Goal: Information Seeking & Learning: Learn about a topic

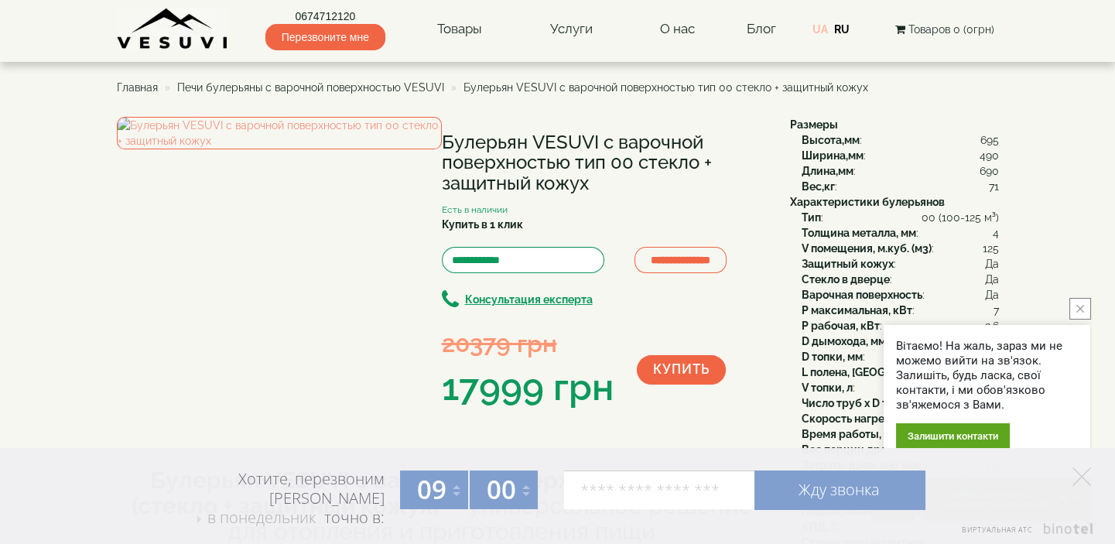
click at [822, 26] on link "UA" at bounding box center [819, 29] width 15 height 12
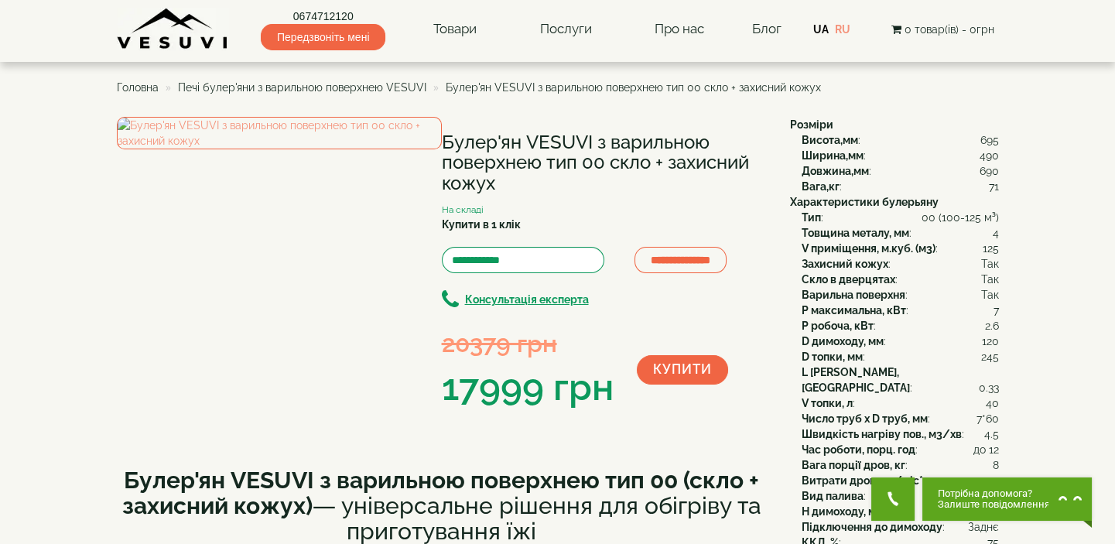
drag, startPoint x: 442, startPoint y: 139, endPoint x: 541, endPoint y: 179, distance: 106.6
click at [541, 179] on h1 "Булер'ян VESUVI з варильною поверхнею тип 00 скло + захисний кожух" at bounding box center [604, 162] width 325 height 61
copy h1 "Булер'ян VESUVI з варильною поверхнею тип 00 скло + захисний кожух"
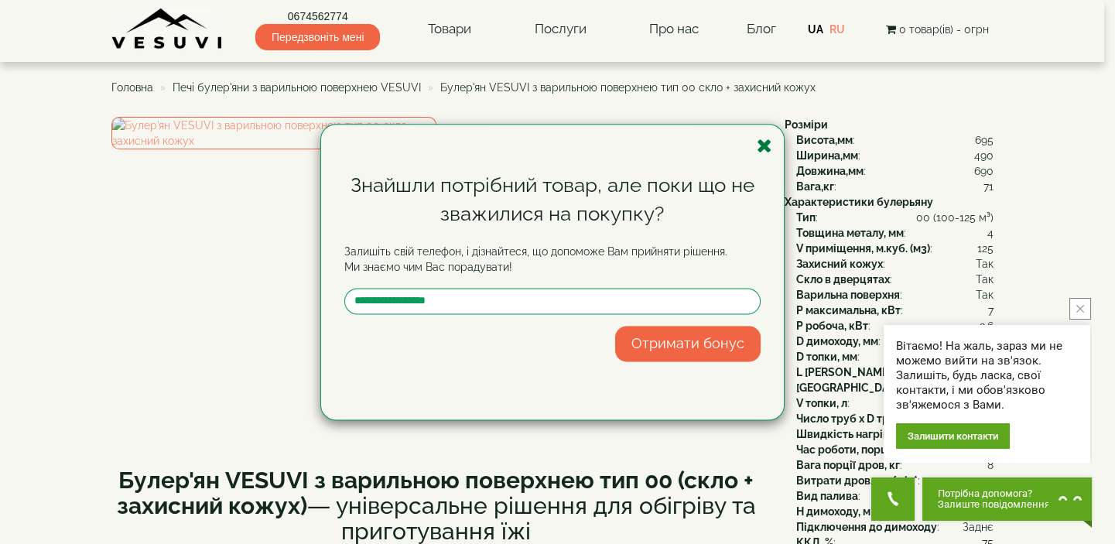
click at [767, 146] on icon "button" at bounding box center [764, 145] width 15 height 19
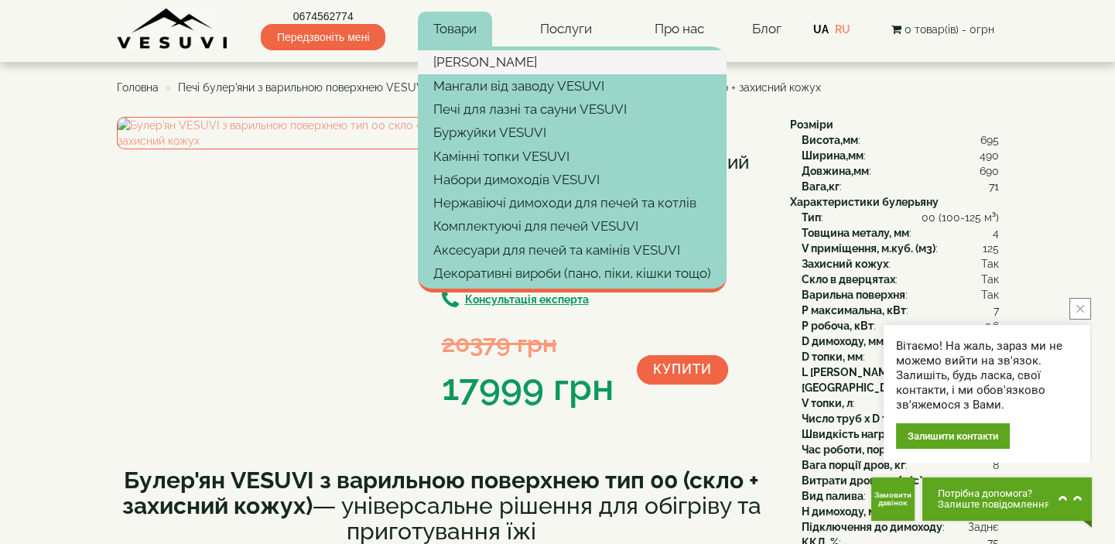
click at [466, 59] on link "[PERSON_NAME]" at bounding box center [572, 61] width 309 height 23
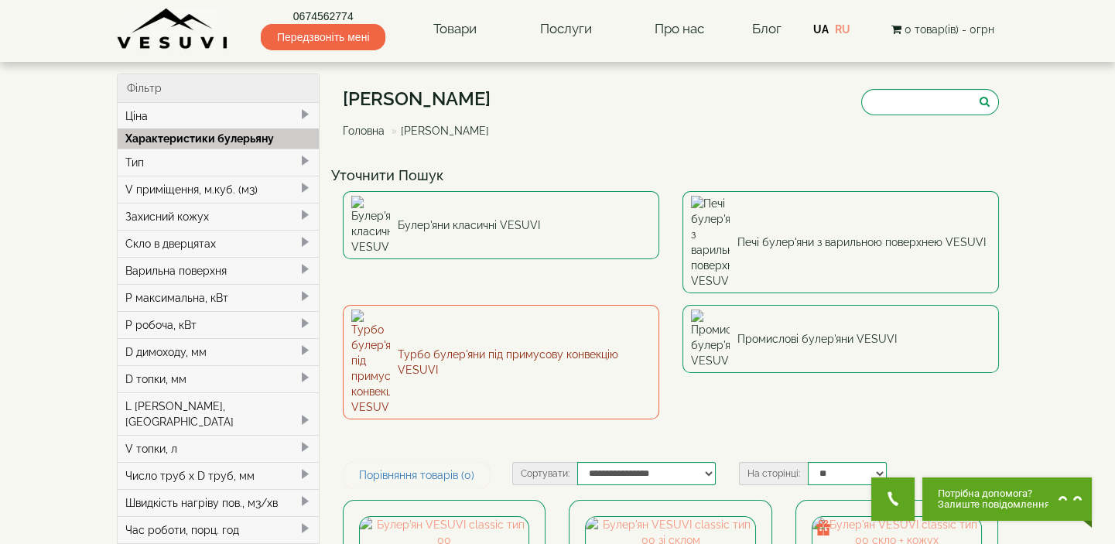
click at [535, 305] on link "Турбо булер'яни під примусову конвекцію VESUVI" at bounding box center [501, 362] width 316 height 114
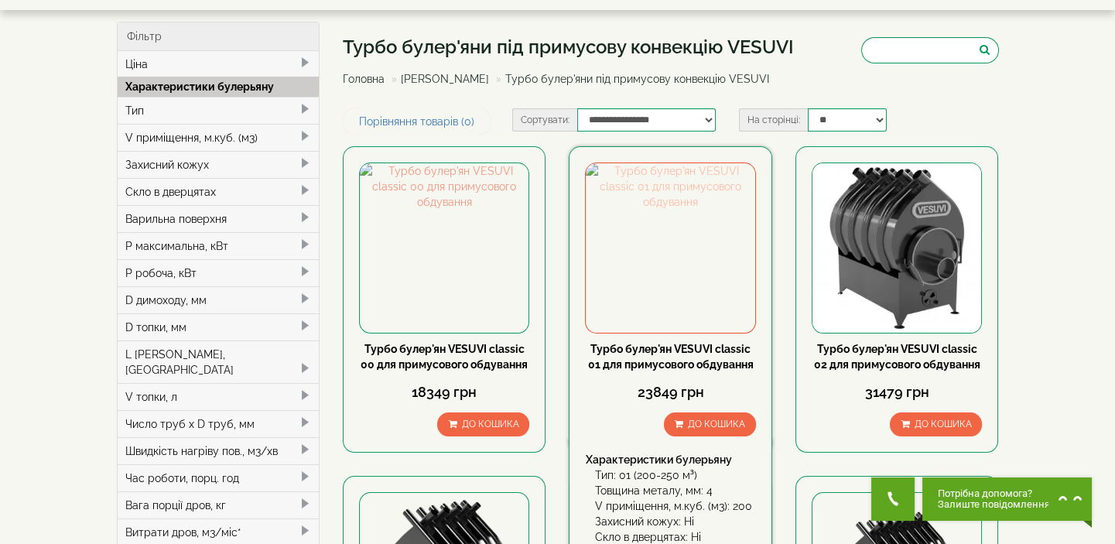
scroll to position [140, 0]
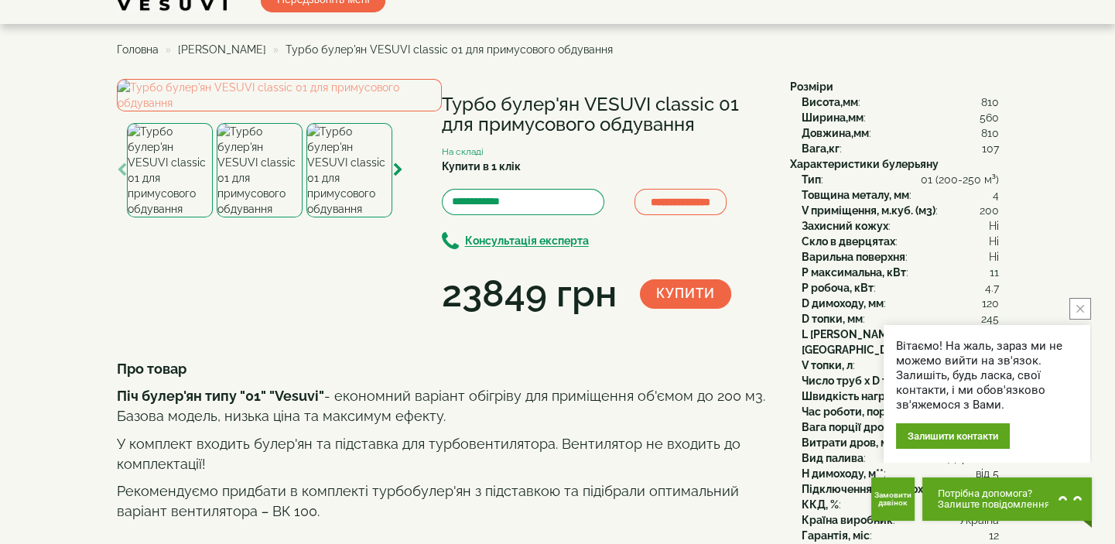
scroll to position [70, 0]
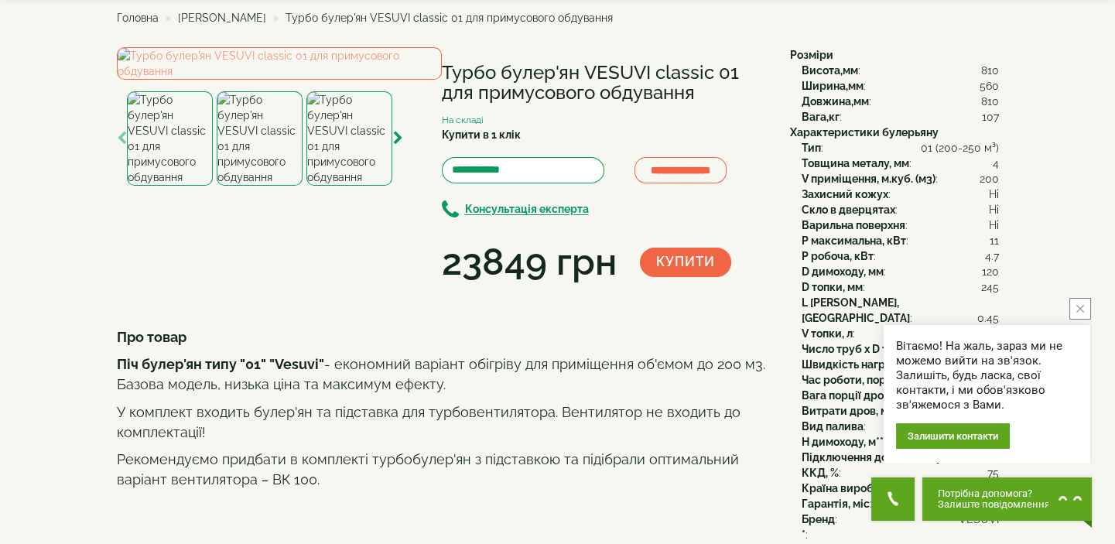
click at [1082, 306] on icon "close button" at bounding box center [1080, 309] width 8 height 8
